Goal: Task Accomplishment & Management: Manage account settings

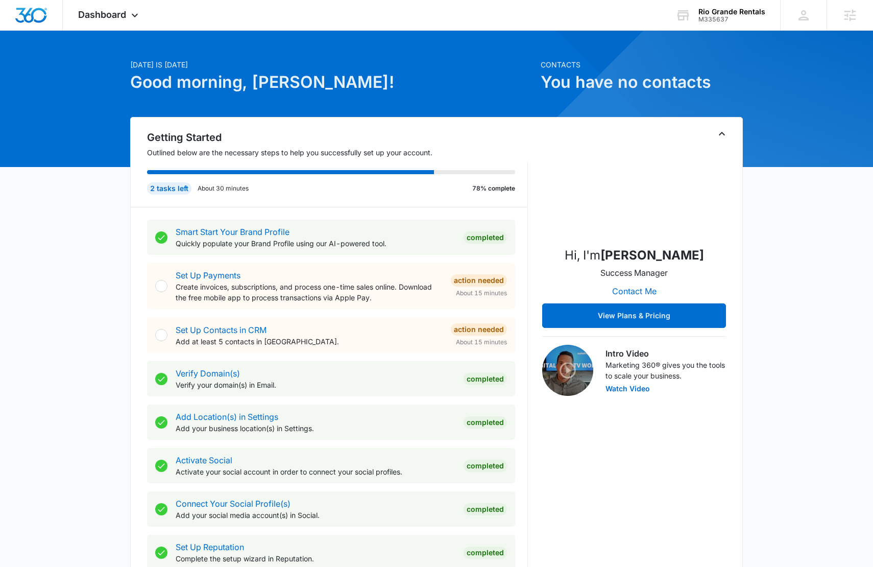
scroll to position [411, 0]
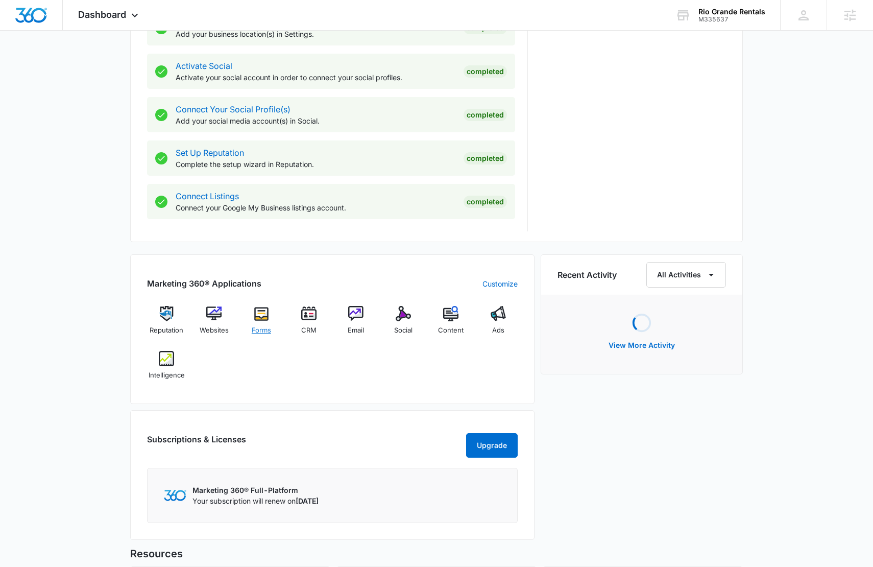
click at [268, 324] on div "Forms" at bounding box center [261, 324] width 39 height 37
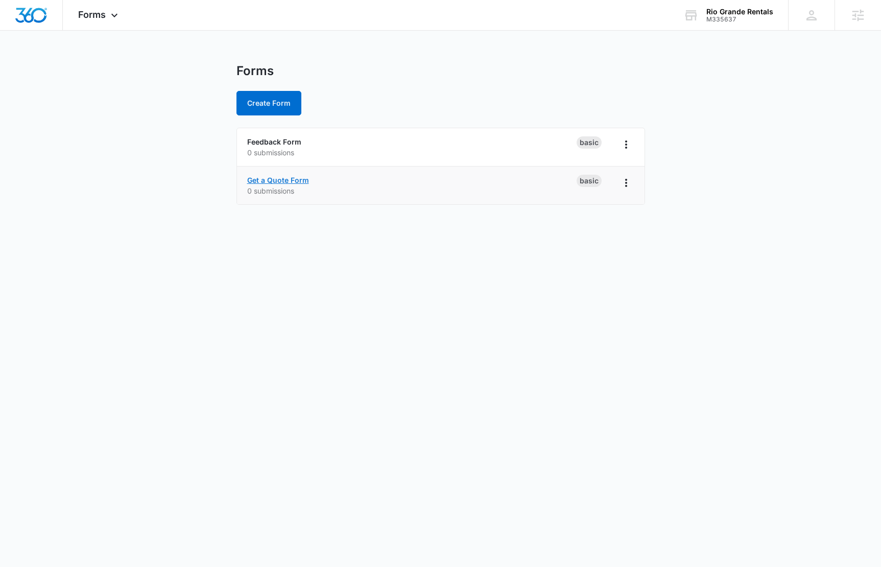
click at [288, 179] on link "Get a Quote Form" at bounding box center [278, 180] width 62 height 9
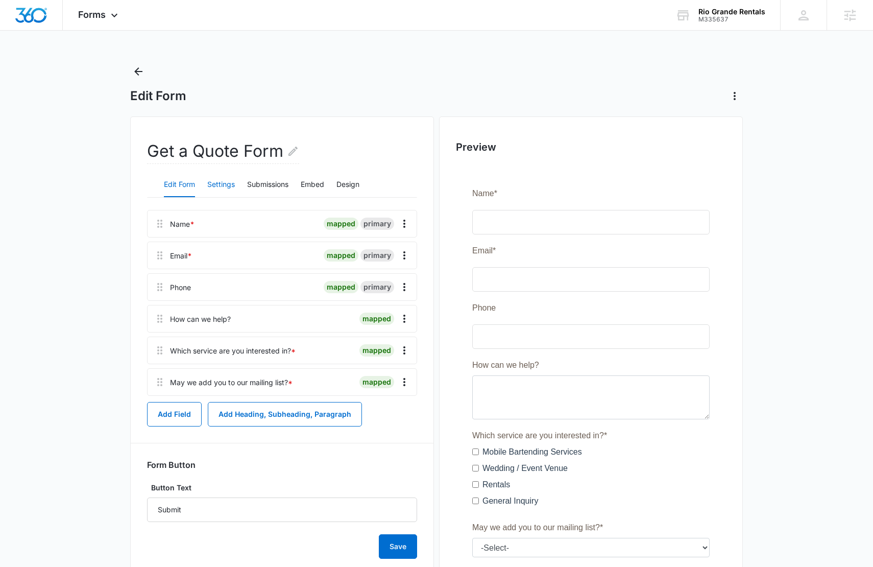
click at [216, 191] on button "Settings" at bounding box center [221, 185] width 28 height 25
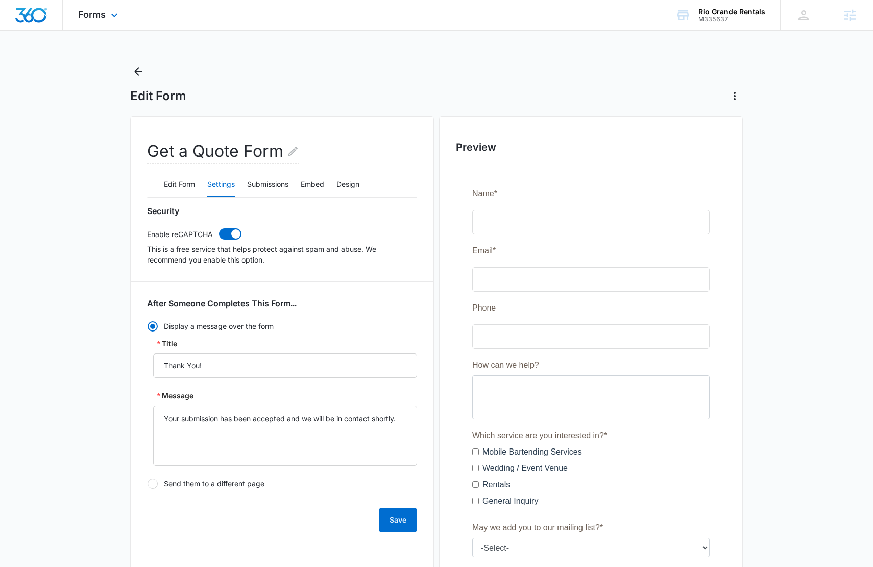
click at [123, 12] on div "Forms Apps Reputation Websites Forms CRM Email Social Content Ads Intelligence …" at bounding box center [99, 15] width 73 height 30
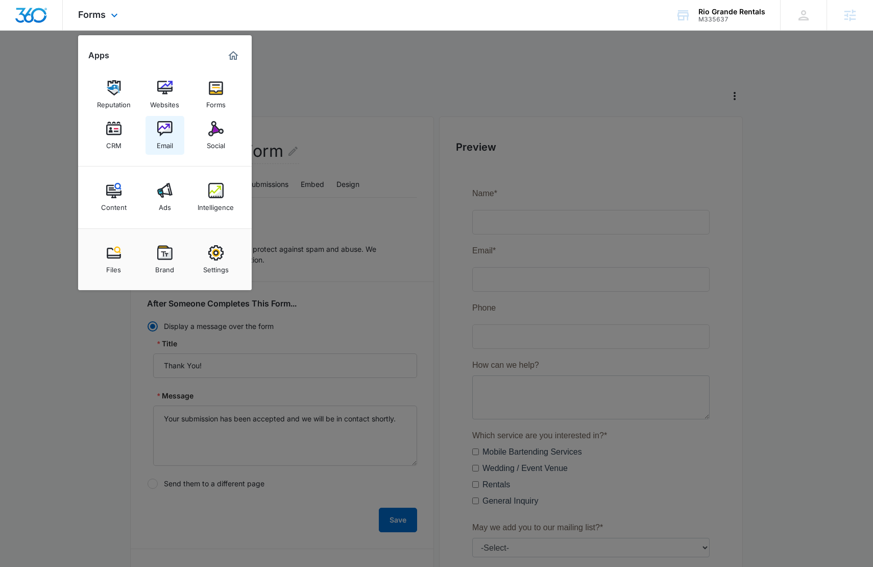
click at [168, 136] on div "Email" at bounding box center [165, 142] width 16 height 13
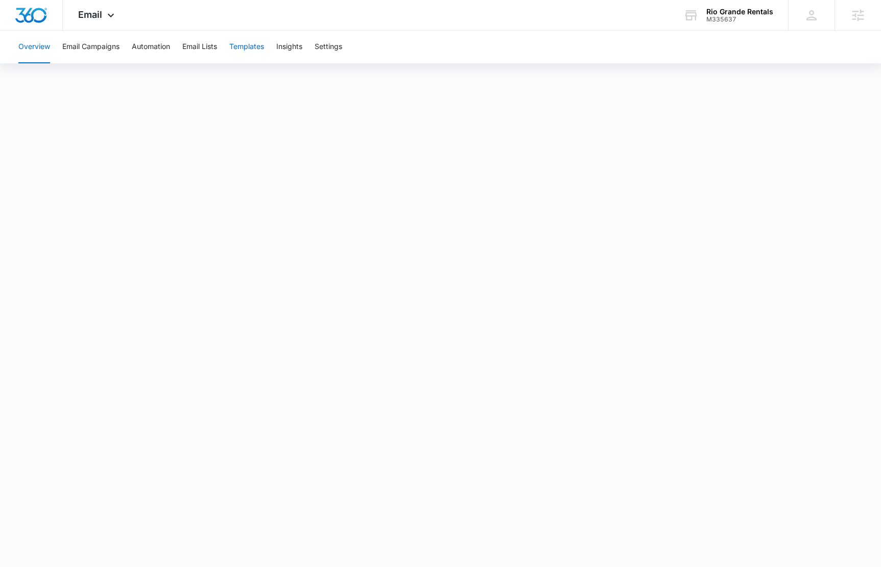
click at [253, 45] on button "Templates" at bounding box center [246, 47] width 35 height 33
click at [163, 46] on button "Automation" at bounding box center [151, 47] width 38 height 33
click at [88, 12] on span "Email" at bounding box center [90, 14] width 24 height 11
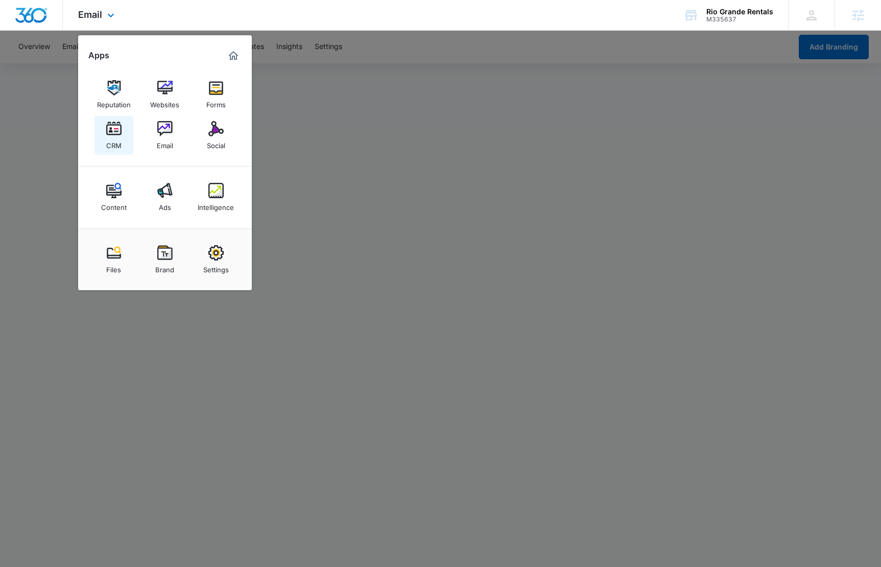
click at [117, 131] on img at bounding box center [113, 128] width 15 height 15
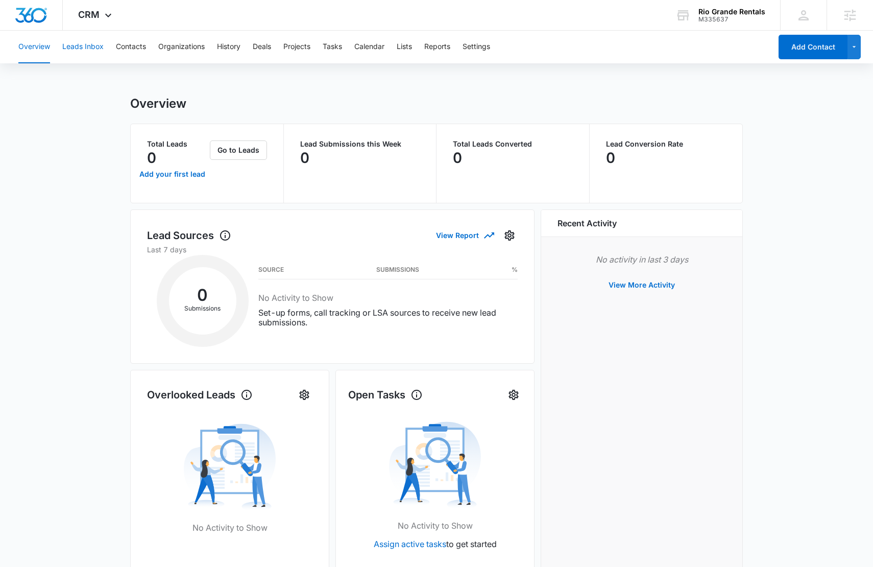
click at [91, 46] on button "Leads Inbox" at bounding box center [82, 47] width 41 height 33
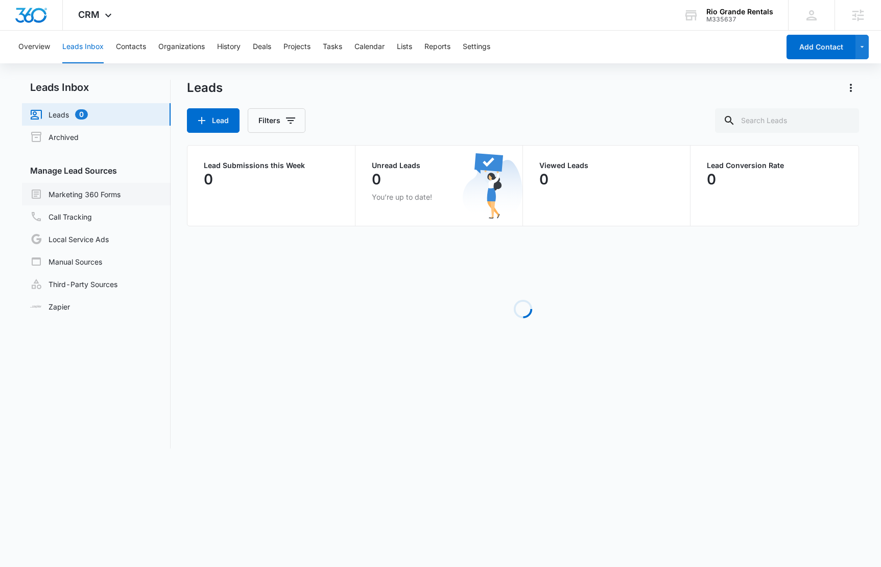
click at [107, 194] on link "Marketing 360 Forms" at bounding box center [75, 194] width 90 height 12
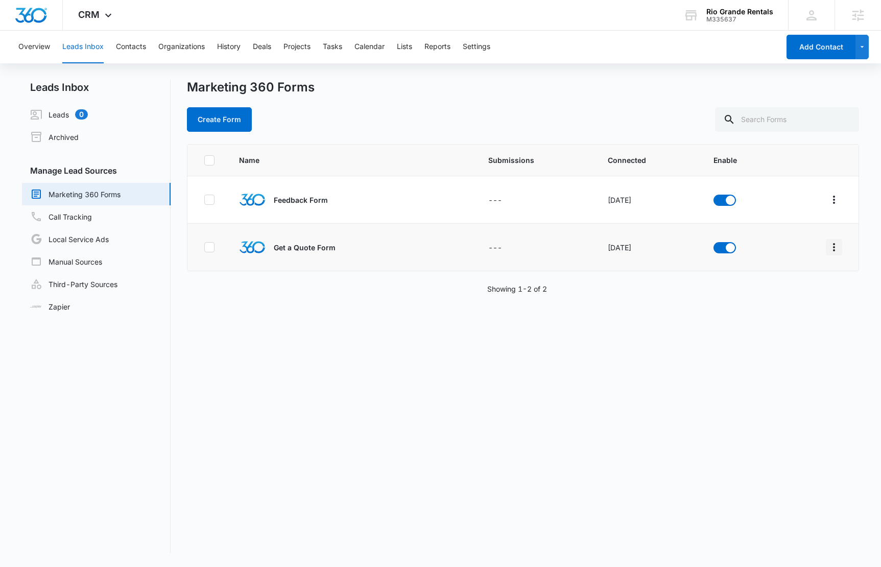
click at [827, 246] on icon "Overflow Menu" at bounding box center [833, 247] width 12 height 12
click at [803, 311] on button "Field Mapping" at bounding box center [786, 306] width 94 height 15
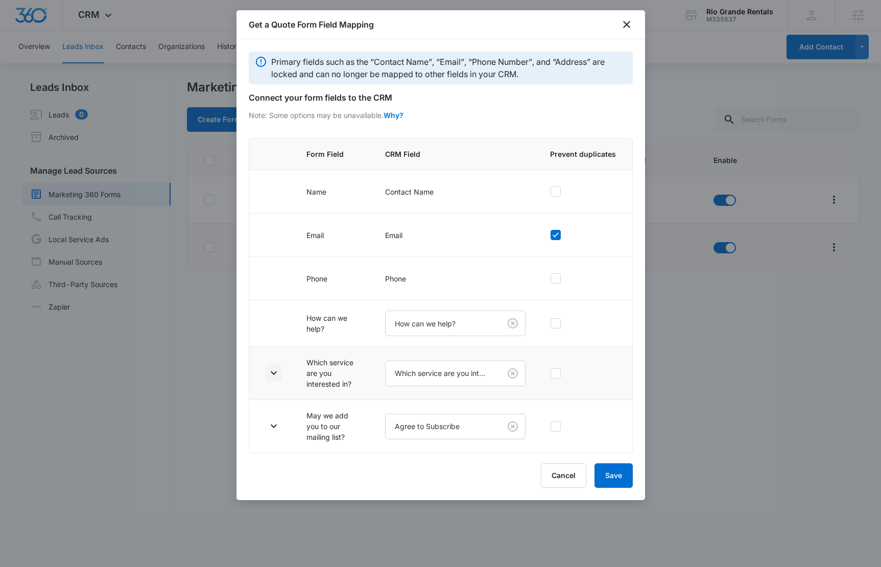
click at [272, 371] on icon "button" at bounding box center [273, 373] width 12 height 12
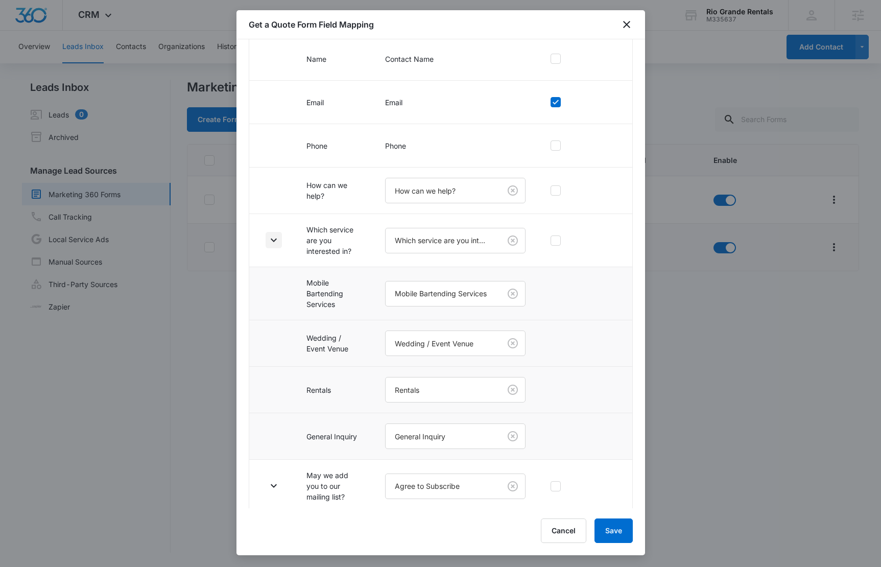
scroll to position [137, 0]
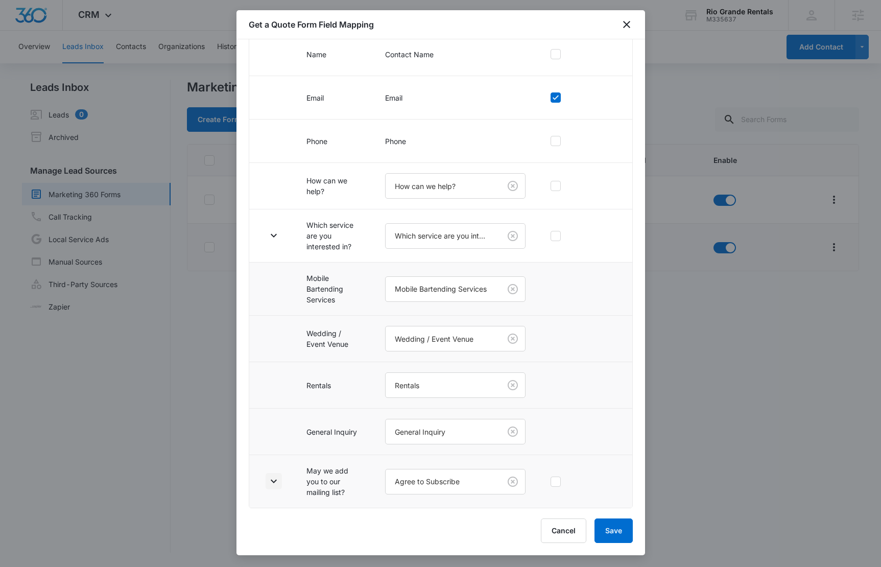
click at [274, 481] on icon "button" at bounding box center [274, 481] width 6 height 4
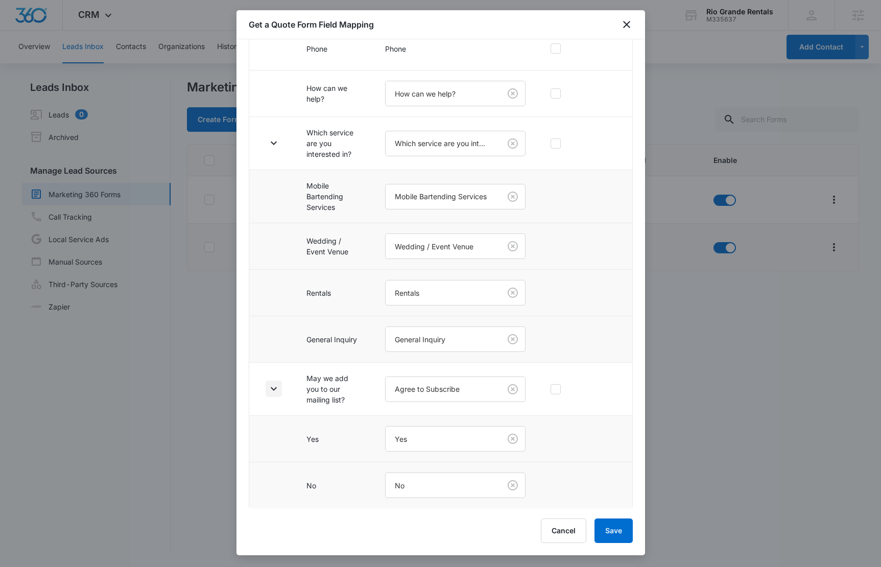
scroll to position [230, 0]
click at [557, 528] on button "Cancel" at bounding box center [563, 530] width 45 height 25
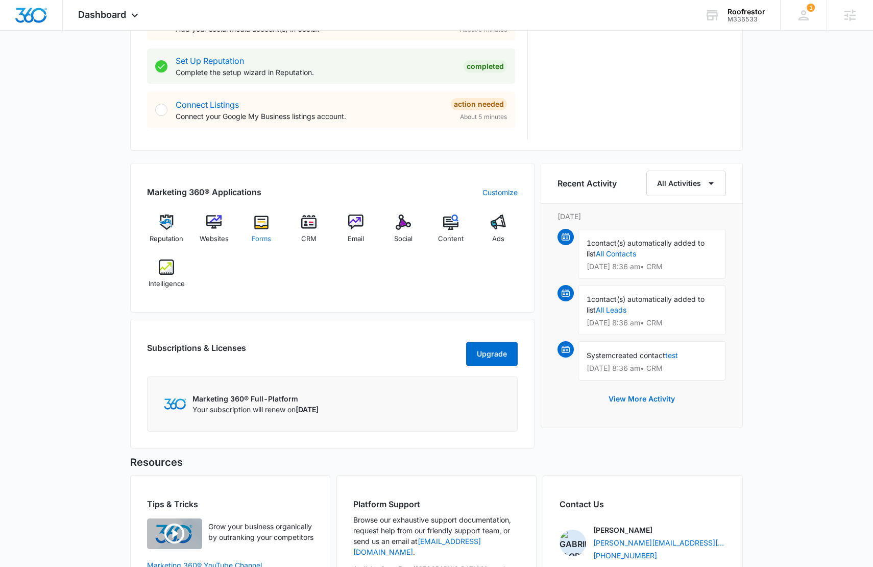
scroll to position [580, 0]
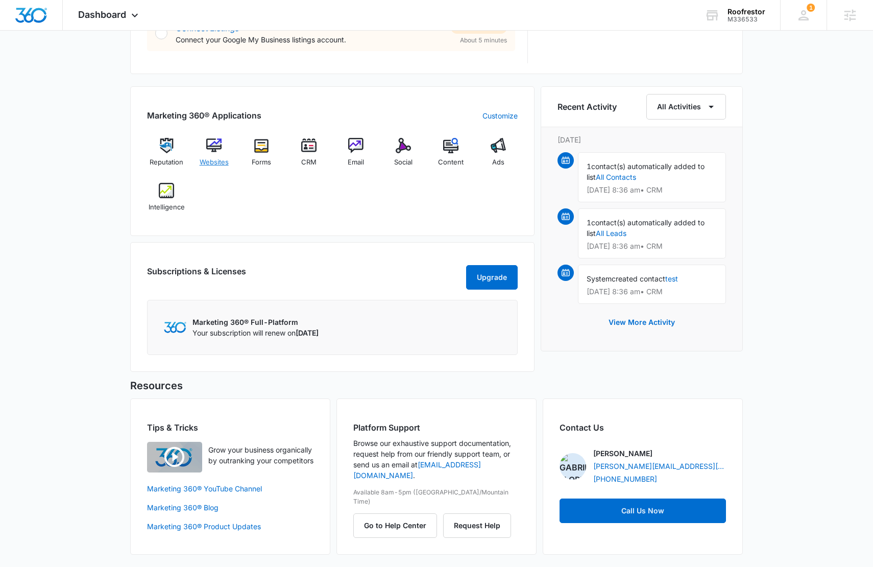
click at [211, 146] on img at bounding box center [213, 145] width 15 height 15
